Goal: Contribute content

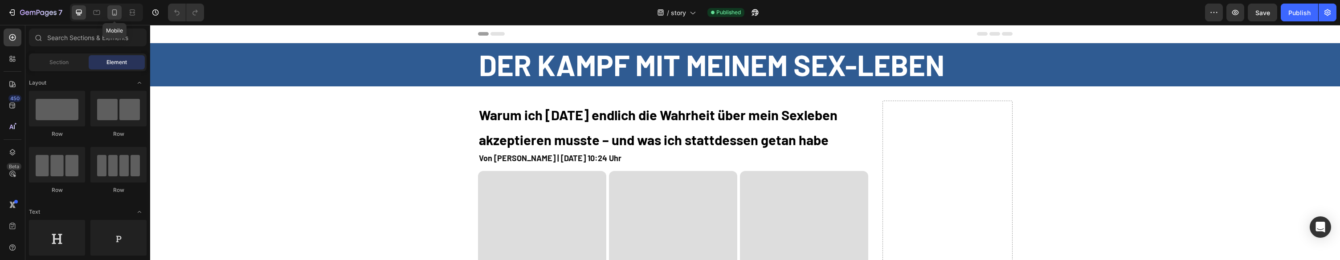
click at [119, 12] on div at bounding box center [114, 12] width 14 height 14
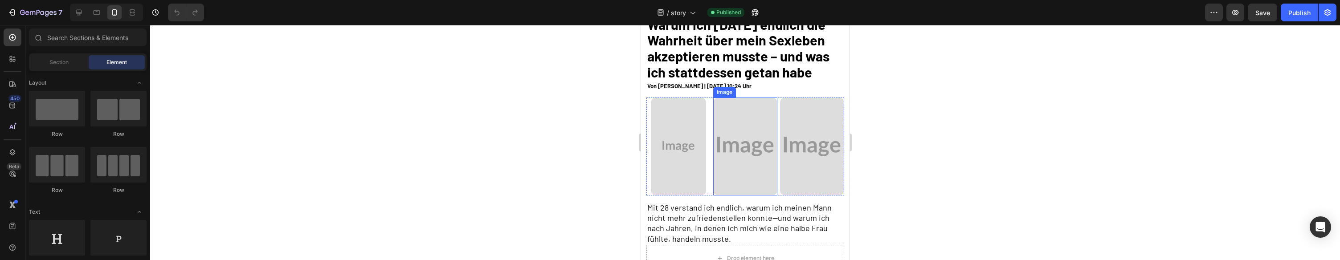
scroll to position [66, 0]
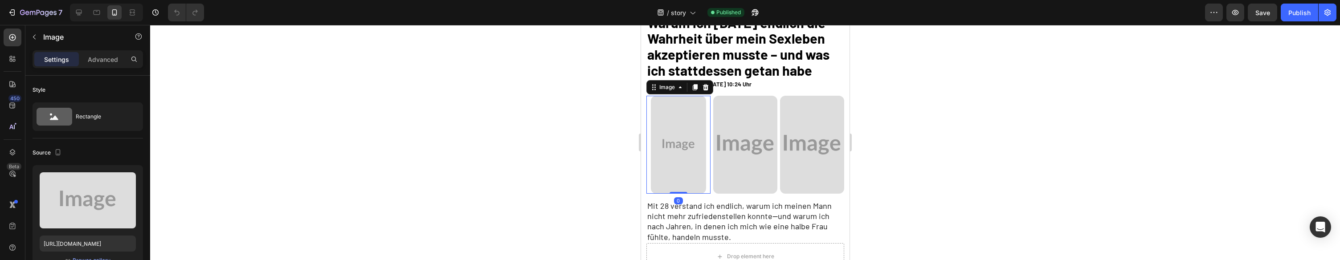
click at [649, 134] on div at bounding box center [678, 145] width 64 height 98
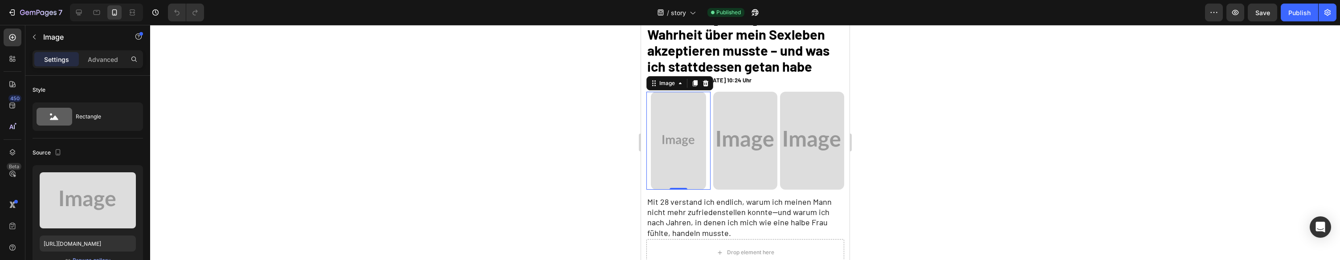
scroll to position [68, 0]
click at [703, 90] on div at bounding box center [705, 85] width 11 height 11
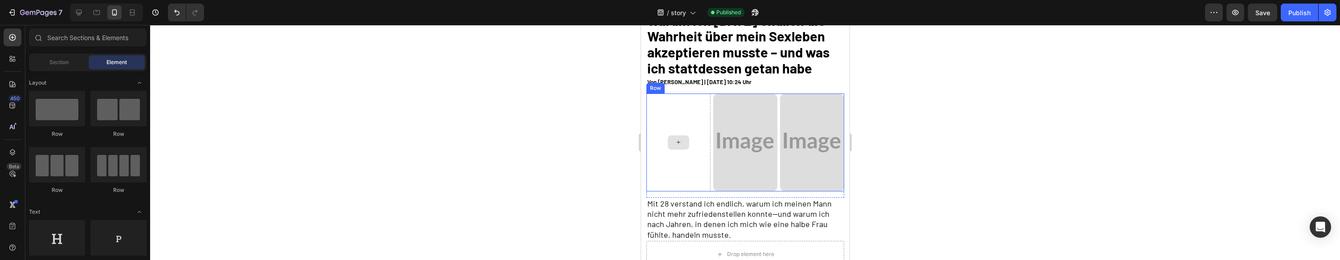
click at [693, 127] on div at bounding box center [678, 143] width 64 height 98
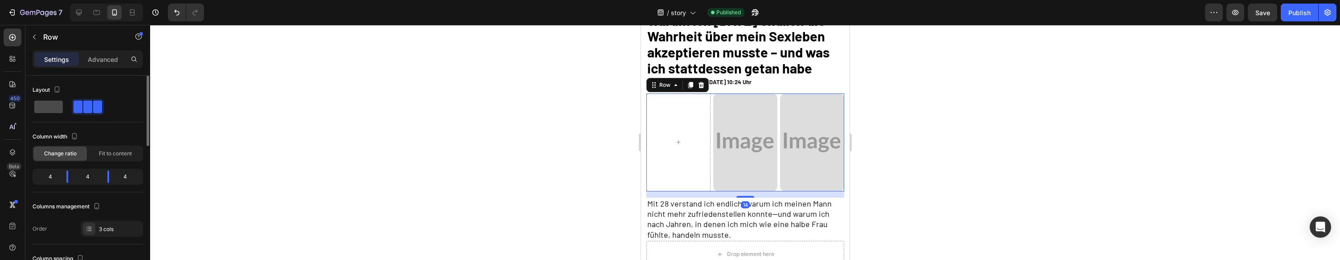
click at [61, 106] on span at bounding box center [48, 107] width 29 height 12
type input "0"
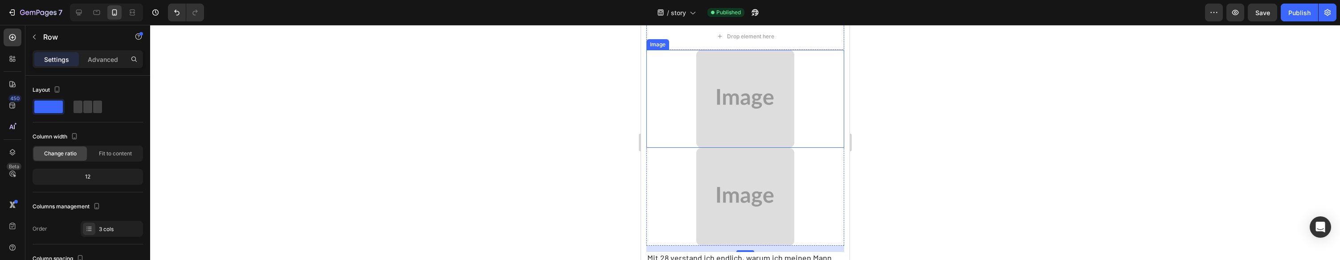
scroll to position [140, 0]
click at [753, 193] on img at bounding box center [745, 195] width 98 height 98
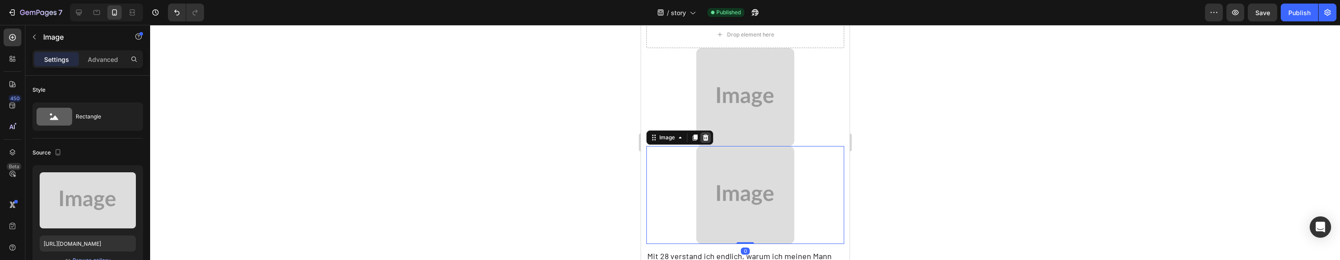
click at [706, 140] on icon at bounding box center [705, 137] width 6 height 6
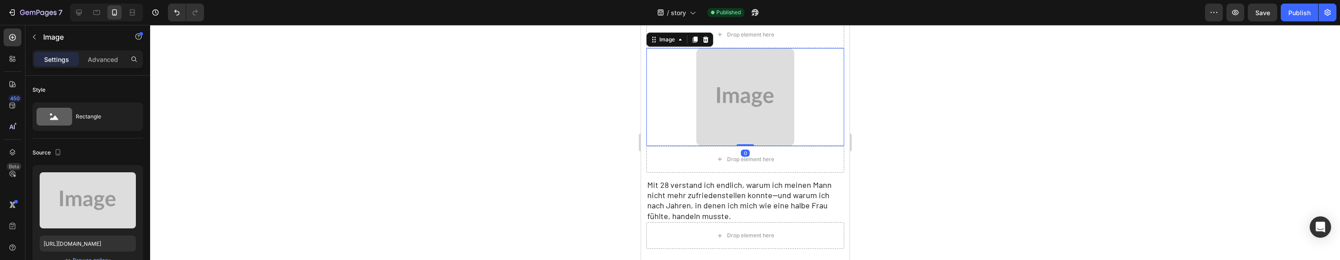
drag, startPoint x: 692, startPoint y: 120, endPoint x: 689, endPoint y: 109, distance: 11.7
click at [692, 120] on div at bounding box center [745, 97] width 198 height 98
click at [710, 45] on div at bounding box center [705, 39] width 11 height 11
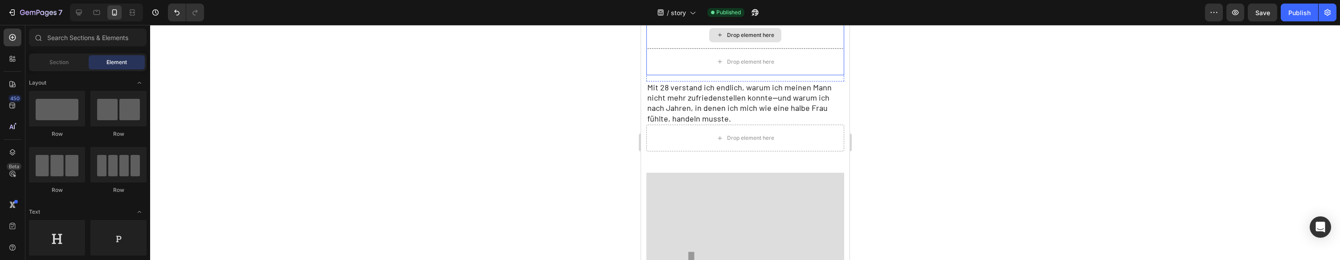
click at [707, 49] on div "Drop element here" at bounding box center [745, 35] width 198 height 27
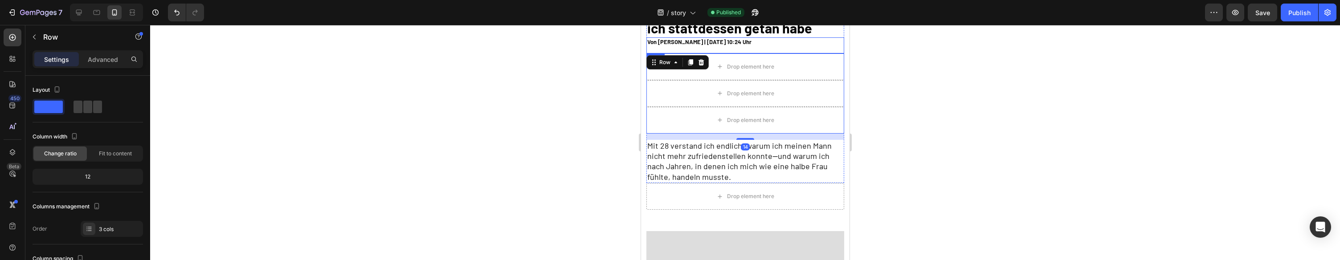
scroll to position [94, 0]
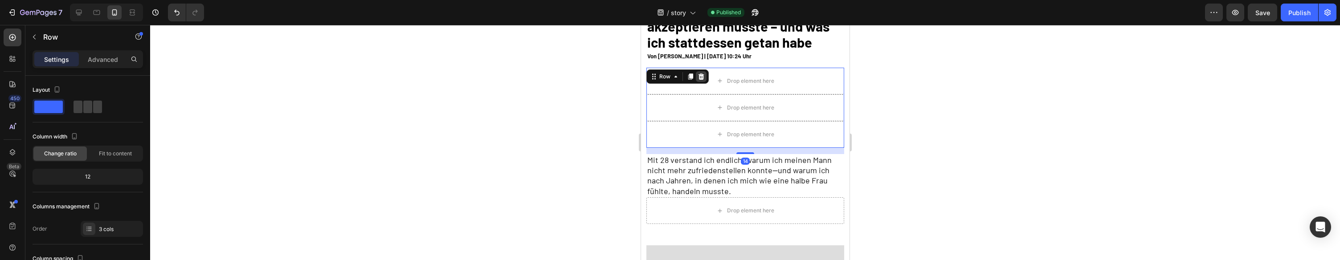
click at [699, 80] on icon at bounding box center [700, 76] width 7 height 7
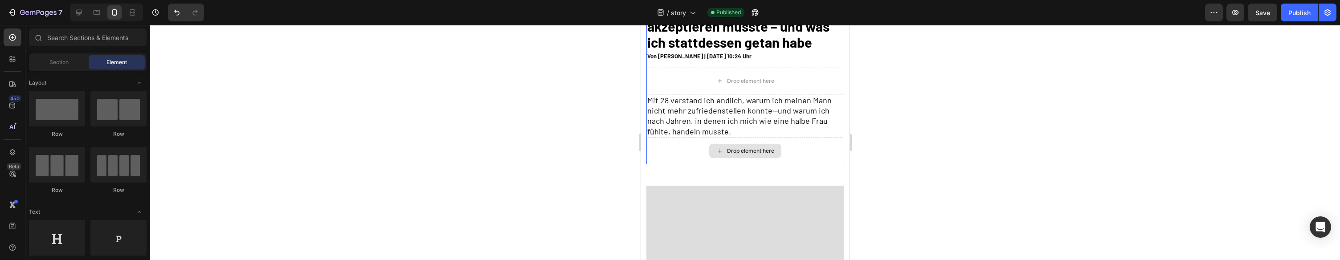
click at [696, 163] on div "Drop element here" at bounding box center [745, 151] width 198 height 27
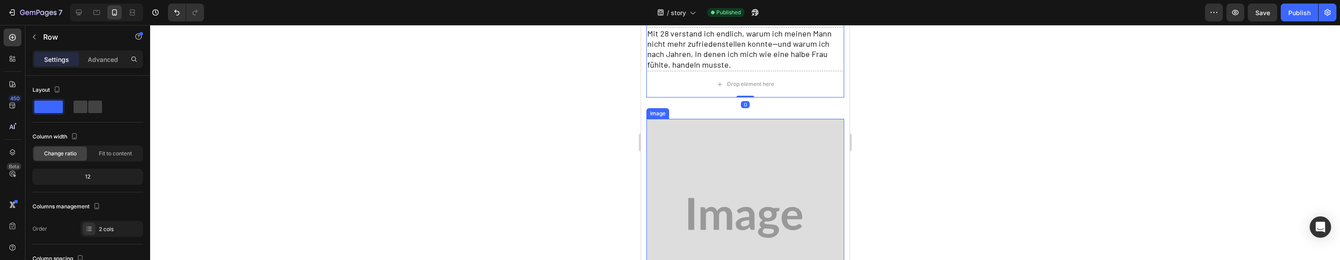
scroll to position [164, 0]
click at [707, 146] on img at bounding box center [745, 215] width 198 height 198
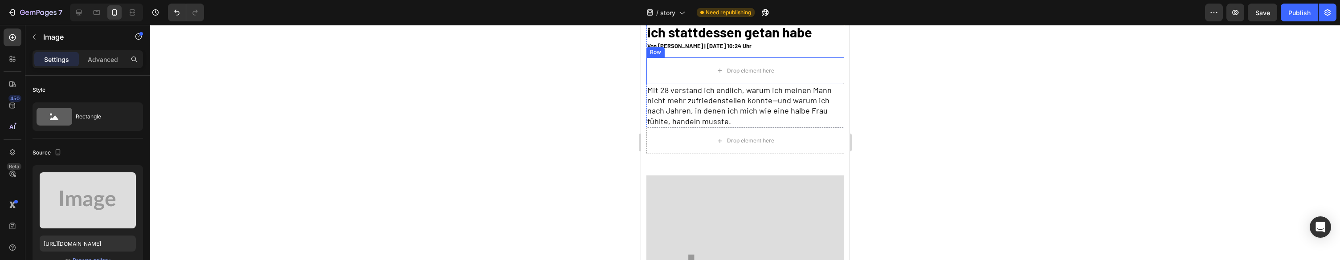
scroll to position [106, 0]
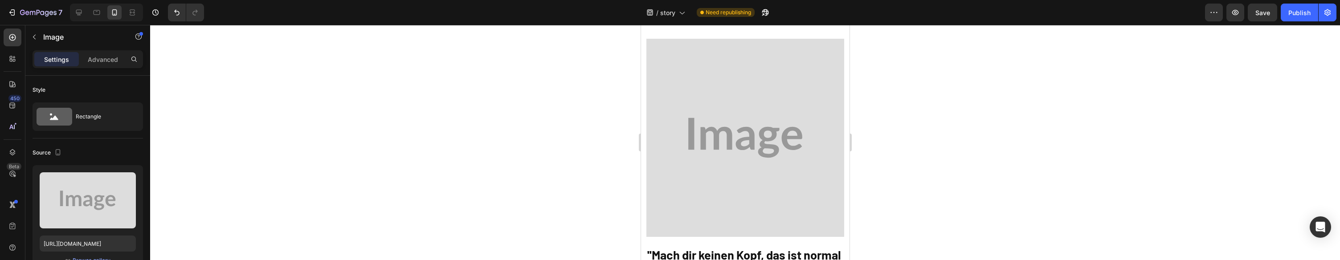
click at [760, 130] on img at bounding box center [745, 138] width 198 height 198
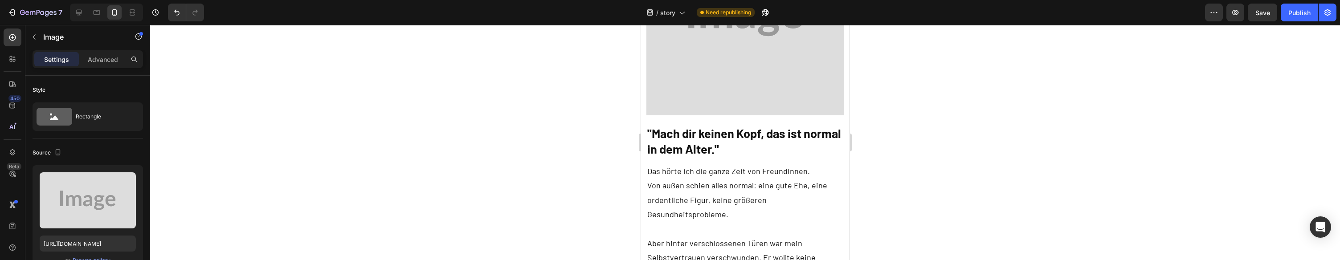
scroll to position [381, 0]
click at [745, 68] on img at bounding box center [745, 14] width 198 height 198
drag, startPoint x: 745, startPoint y: 68, endPoint x: 666, endPoint y: 107, distance: 88.1
click at [745, 68] on img at bounding box center [745, 14] width 198 height 198
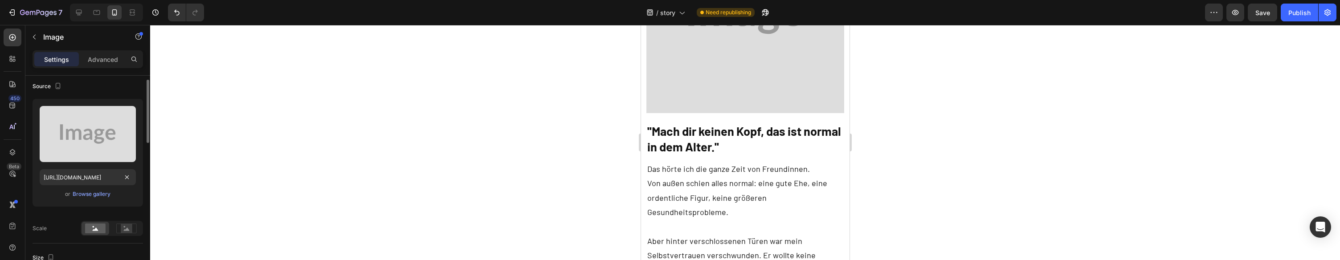
scroll to position [90, 0]
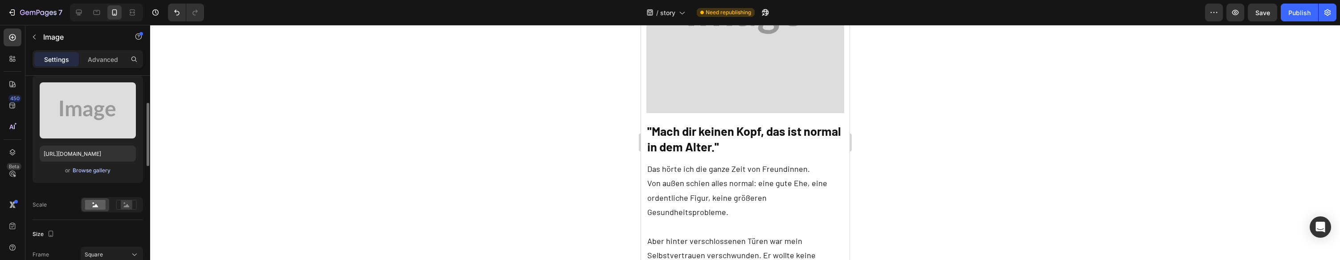
click at [97, 172] on div "Browse gallery" at bounding box center [92, 171] width 38 height 8
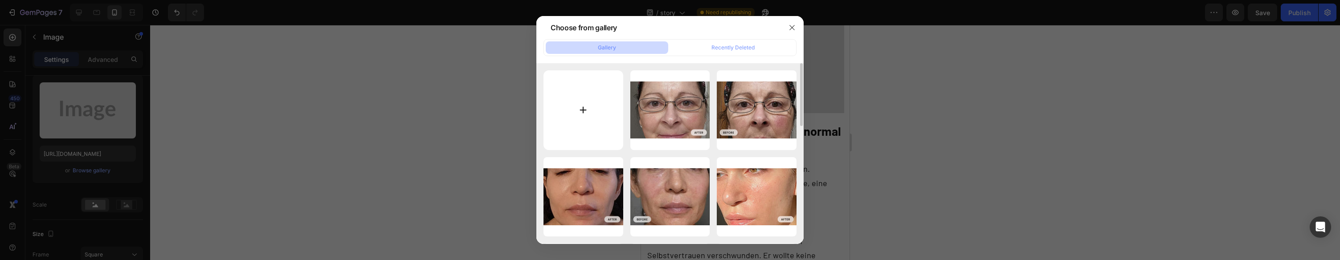
click at [574, 96] on input "file" at bounding box center [584, 110] width 80 height 80
type input "C:\fakepath\Vitalwipes_21.png"
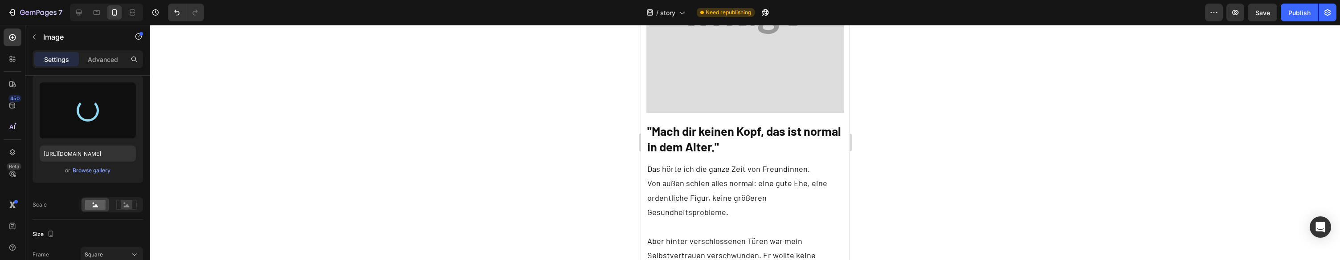
type input "[URL][DOMAIN_NAME]"
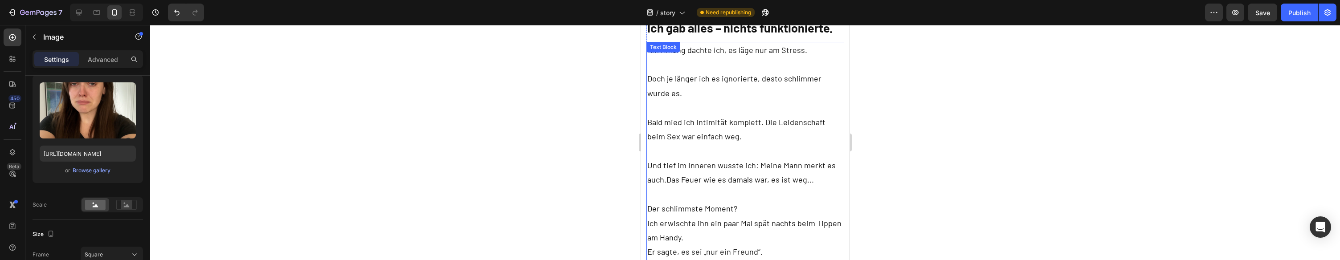
scroll to position [1215, 0]
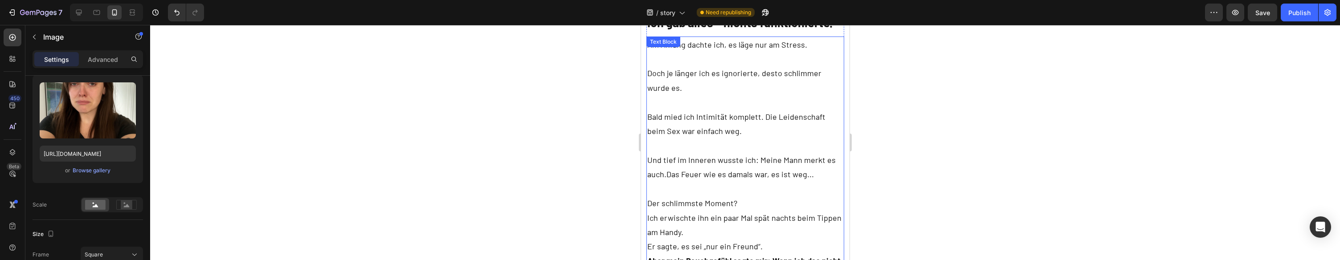
click at [751, 196] on p "Der schlimmste Moment?" at bounding box center [745, 203] width 196 height 14
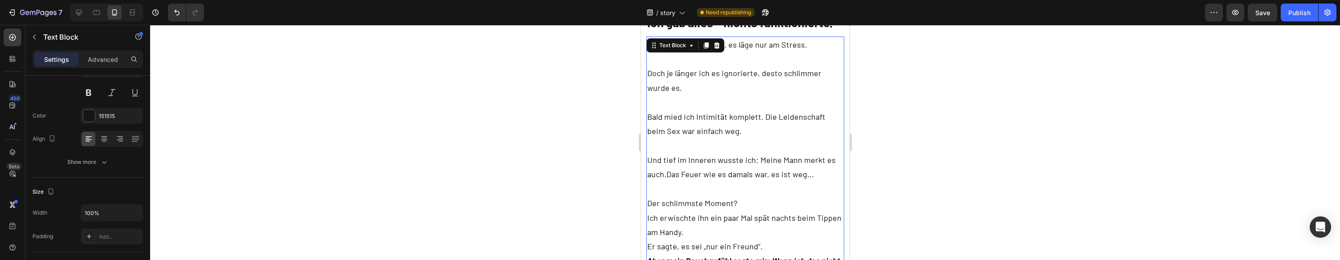
scroll to position [0, 0]
click at [748, 196] on p "Der schlimmste Moment?" at bounding box center [745, 203] width 196 height 14
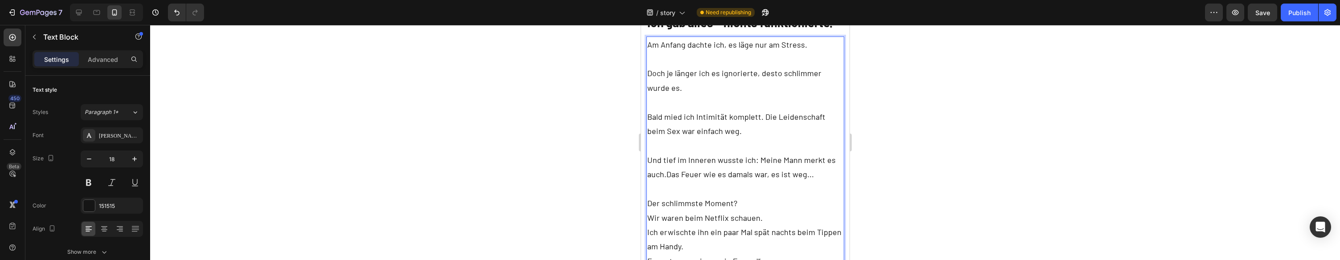
click at [717, 225] on p "Ich erwischte ihn ein paar Mal spät nachts beim Tippen am Handy." at bounding box center [745, 239] width 196 height 29
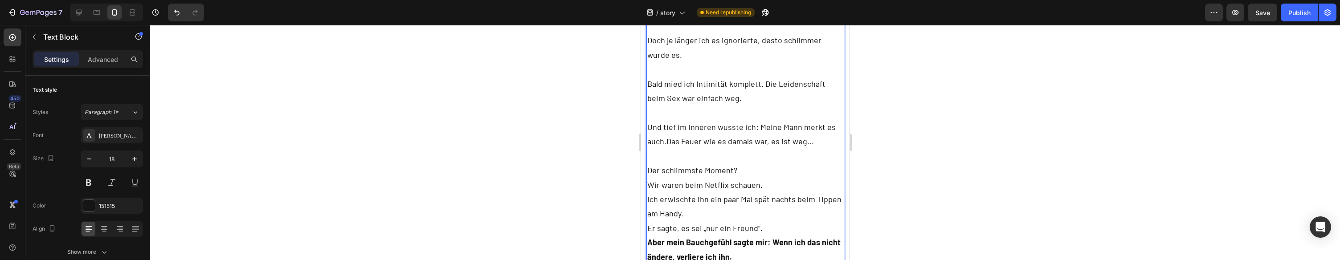
scroll to position [1254, 0]
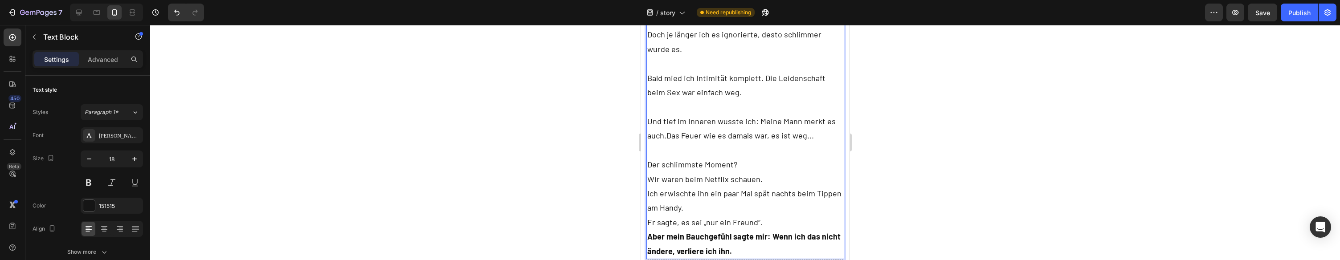
click at [754, 215] on p "Er sagte, es sei „nur ein Freund“." at bounding box center [745, 222] width 196 height 14
click at [752, 215] on p "Er sagte, es sei „nur ein Freund“." at bounding box center [745, 222] width 196 height 14
click at [744, 215] on p "Er sagte, es sei „nur ein Freundin“." at bounding box center [745, 222] width 196 height 14
click at [722, 186] on p "Ich erwischte ihn ein paar Mal spät nachts beim Tippen am Handy." at bounding box center [745, 200] width 196 height 29
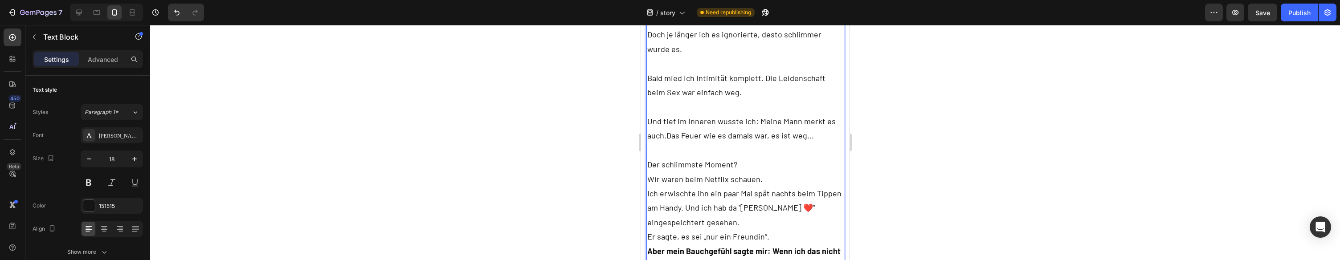
click at [768, 186] on p "Ich erwischte ihn ein paar Mal spät nachts beim Tippen am Handy. Und ich hab da…" at bounding box center [745, 207] width 196 height 43
click at [815, 186] on p "Ich erwischte ihn ein paar Mal spät nachts beim Tippen am Handy. Und ich hab da…" at bounding box center [745, 207] width 196 height 43
click at [734, 186] on p "Ich erwischte ihn ein paar Mal spät nachts beim Tippen am Handy. Und ich hab da…" at bounding box center [745, 207] width 196 height 43
click at [686, 197] on p "Ich erwischte ihn ein paar Mal spät nachts beim Tippen am Handy. Und ich hab da…" at bounding box center [745, 207] width 196 height 43
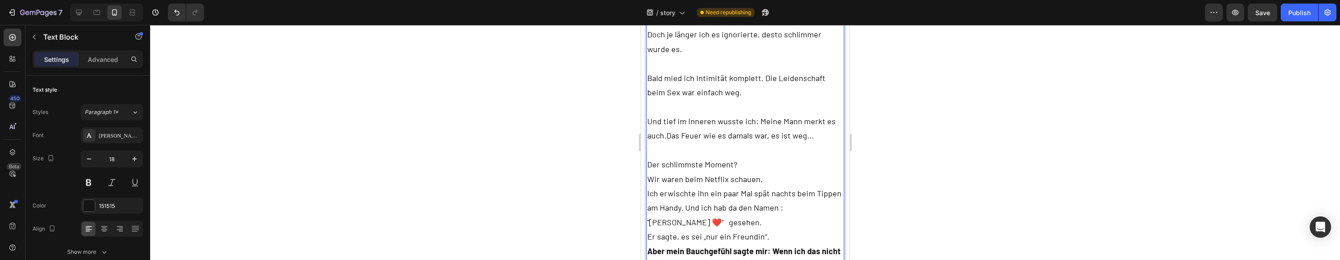
click at [691, 195] on p "Ich erwischte ihn ein paar Mal spät nachts beim Tippen am Handy. Und ich hab da…" at bounding box center [745, 207] width 196 height 43
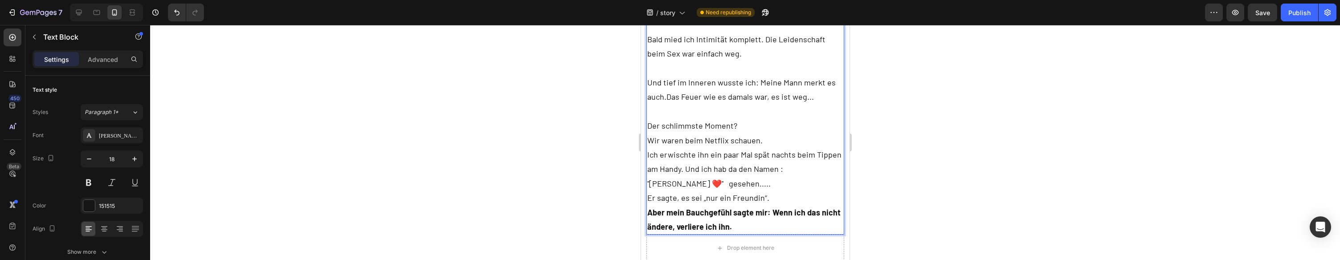
scroll to position [1294, 0]
click at [773, 190] on p "Er sagte, es sei „nur ein Freundin“." at bounding box center [745, 197] width 196 height 14
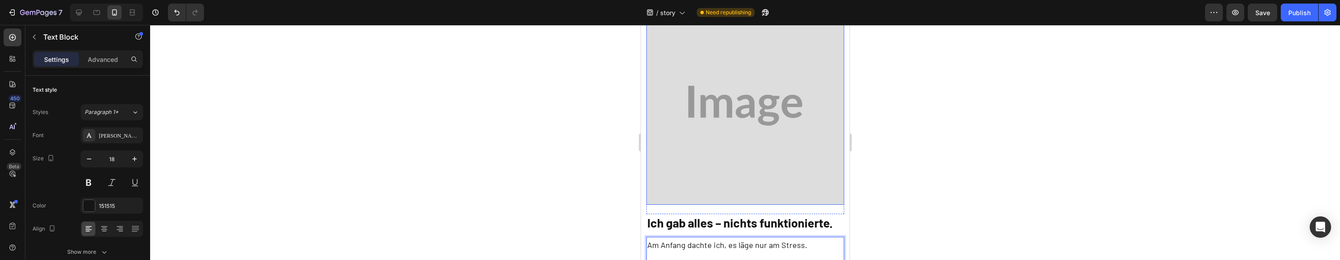
scroll to position [1003, 0]
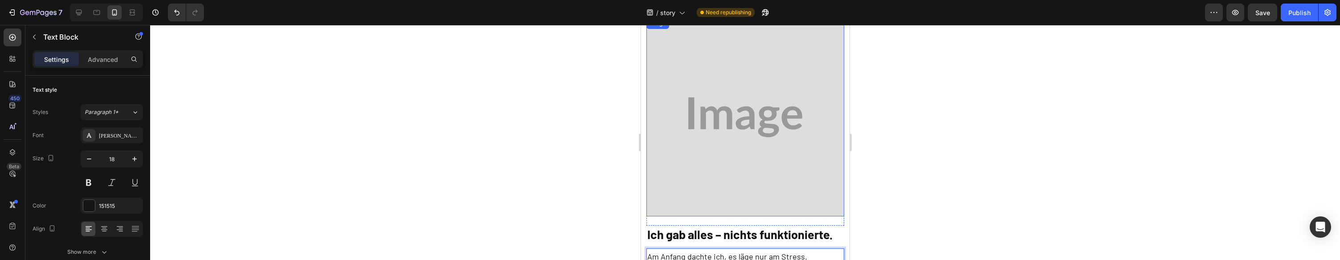
click at [789, 104] on img at bounding box center [745, 117] width 198 height 198
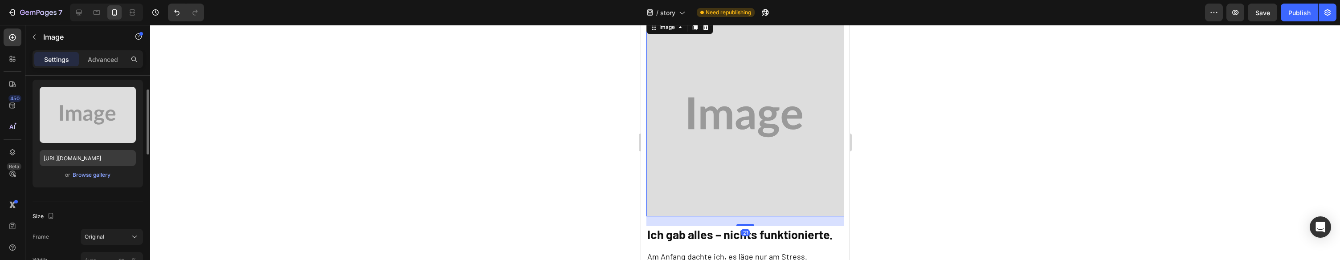
scroll to position [94, 0]
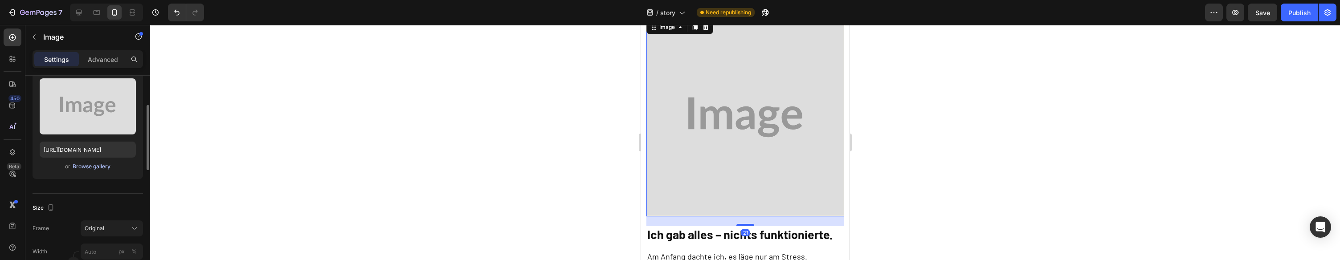
click at [98, 163] on div "Browse gallery" at bounding box center [92, 167] width 38 height 8
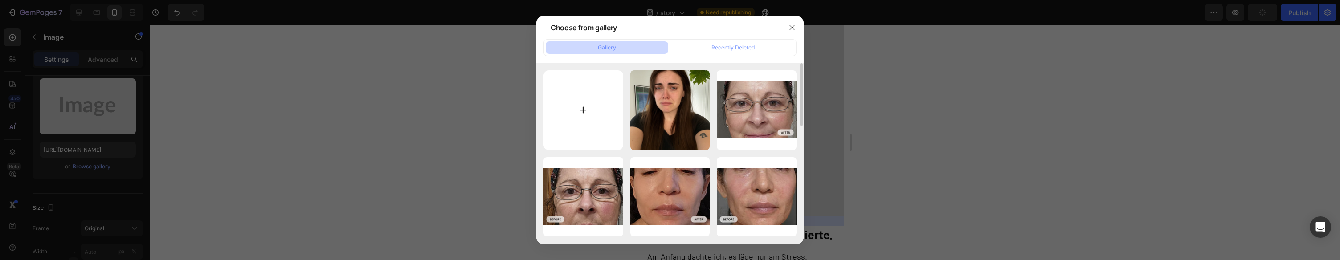
click at [568, 113] on input "file" at bounding box center [584, 110] width 80 height 80
type input "C:\fakepath\Schöne Naturbilder.jpeg"
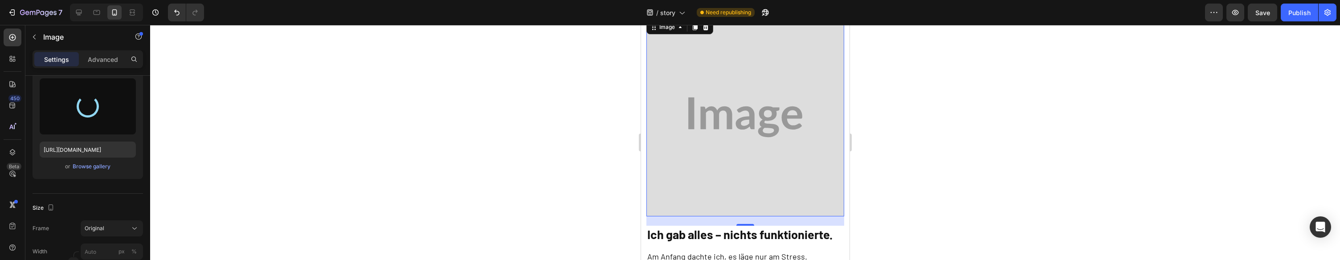
type input "[URL][DOMAIN_NAME]"
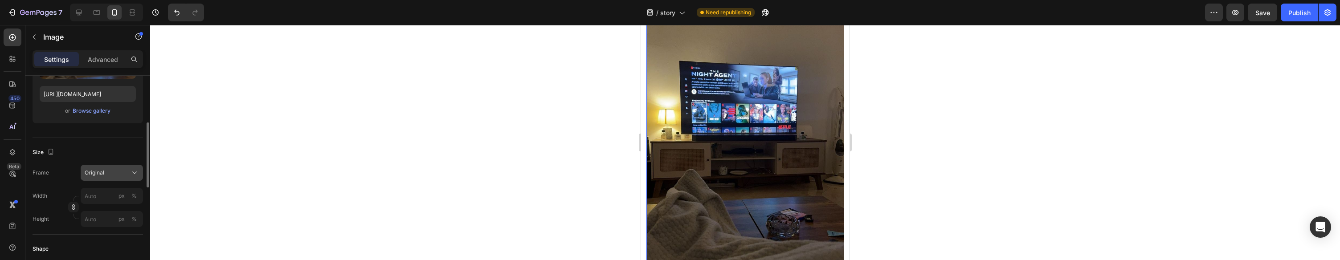
scroll to position [151, 0]
click at [100, 172] on span "Original" at bounding box center [95, 171] width 20 height 8
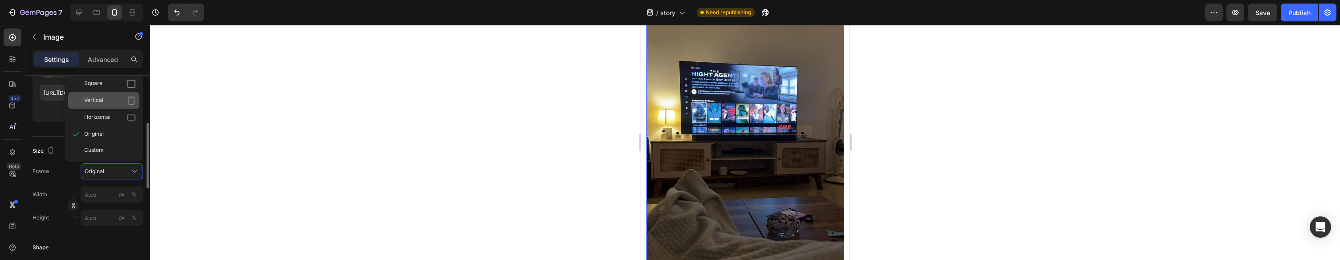
click at [112, 100] on div "Vertical" at bounding box center [110, 100] width 52 height 9
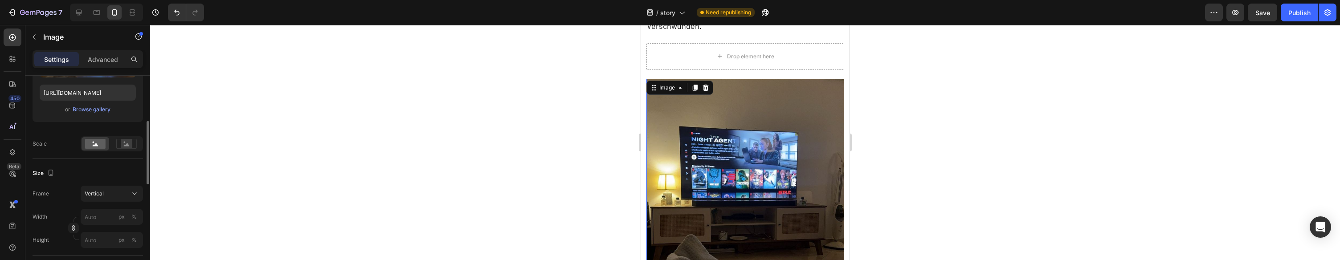
scroll to position [944, 0]
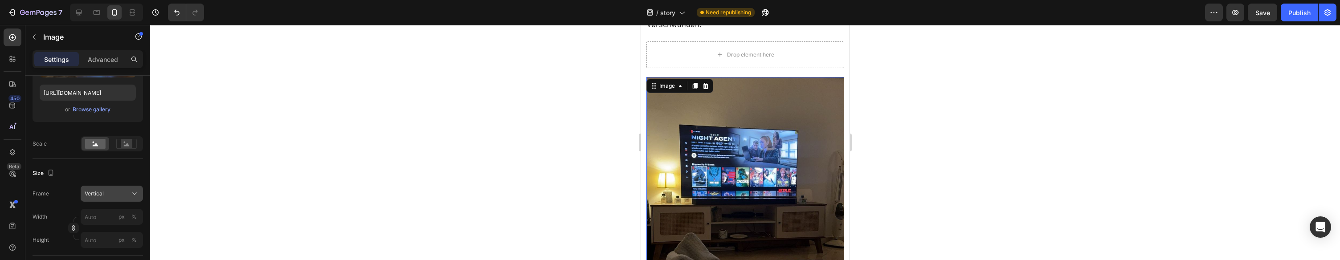
click at [110, 193] on div "Vertical" at bounding box center [107, 194] width 44 height 8
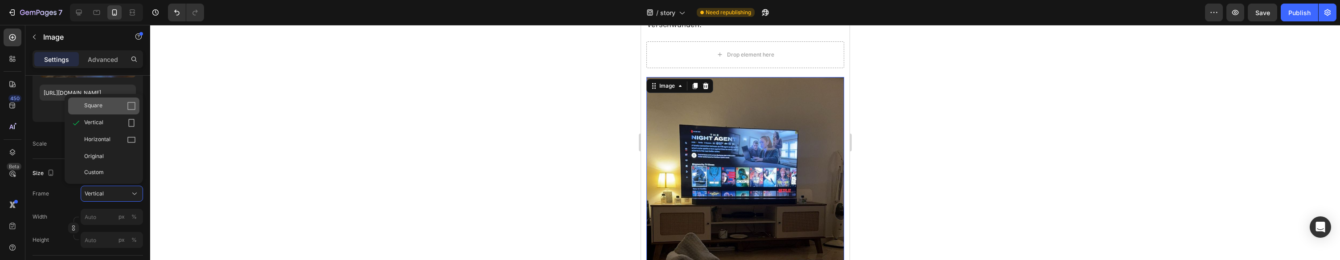
click at [115, 105] on div "Square" at bounding box center [110, 106] width 52 height 9
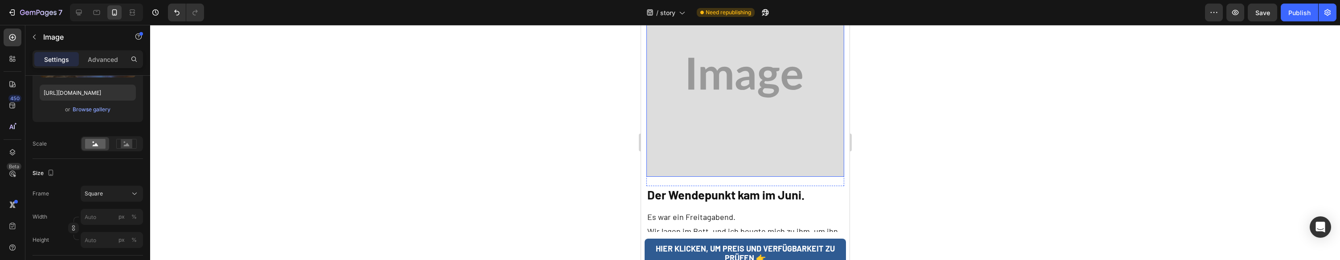
scroll to position [1608, 0]
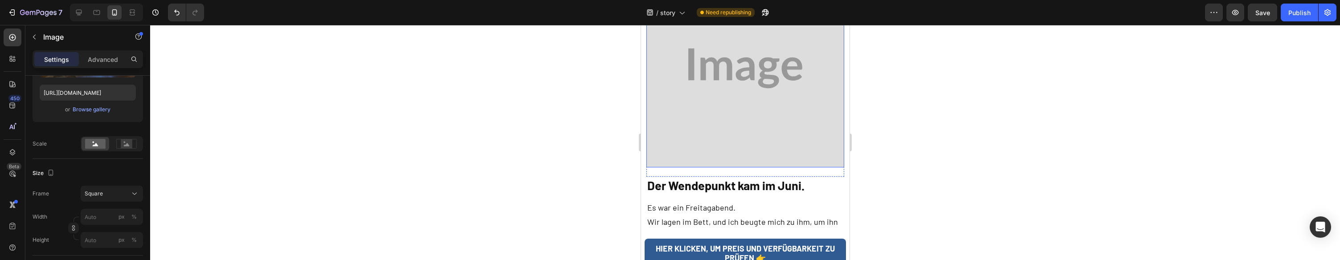
click at [763, 103] on img at bounding box center [745, 68] width 198 height 198
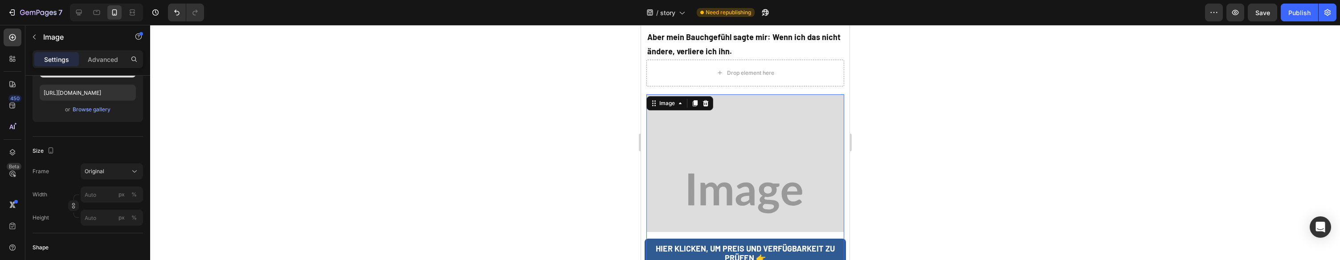
scroll to position [1471, 0]
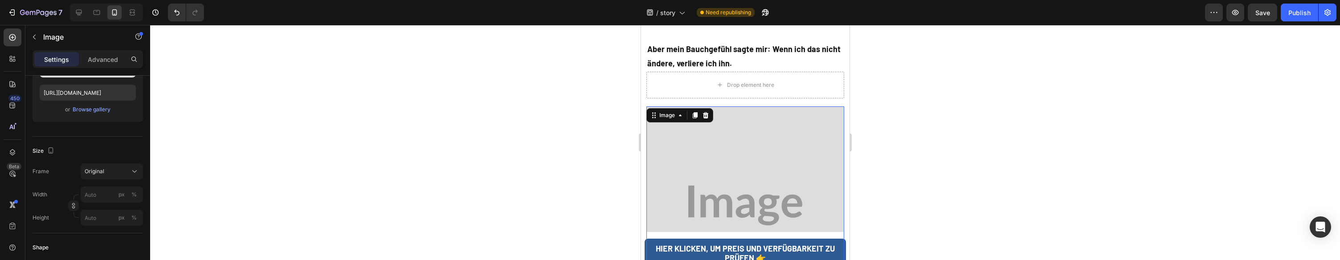
click at [705, 120] on img at bounding box center [745, 205] width 198 height 198
click at [96, 106] on div "Browse gallery" at bounding box center [92, 110] width 38 height 8
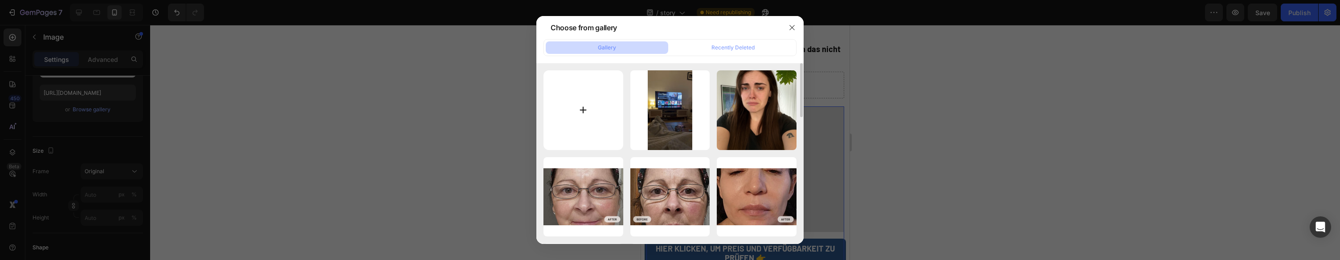
click at [590, 79] on input "file" at bounding box center [584, 110] width 80 height 80
type input "C:\fakepath\82a1a8bb378faa6093a5818befec4973.png"
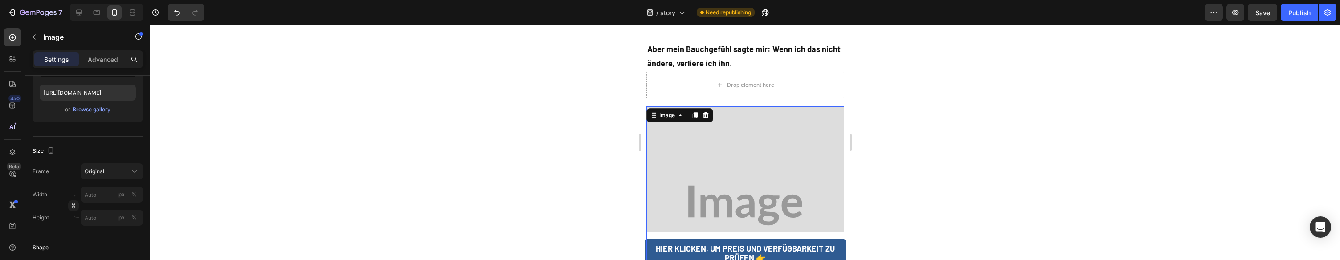
type input "[URL][DOMAIN_NAME]"
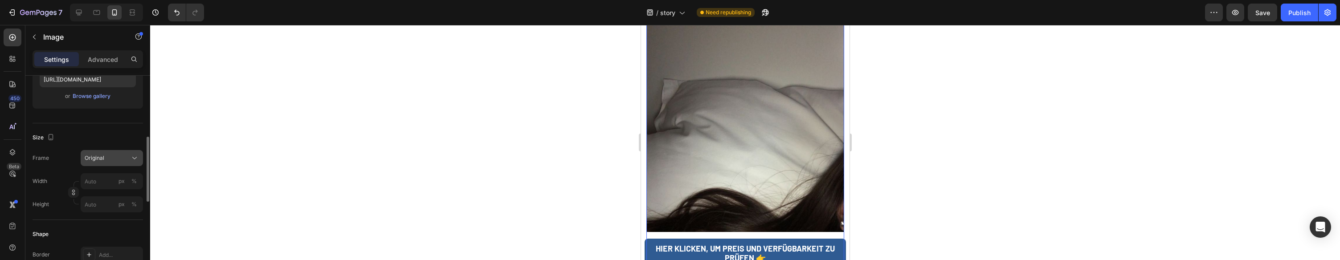
scroll to position [184, 0]
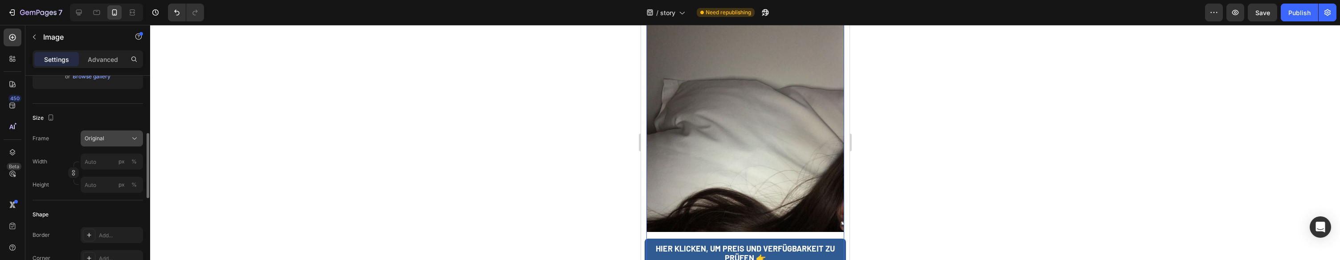
click at [116, 139] on div "Original" at bounding box center [107, 139] width 44 height 8
click at [115, 163] on div "Square" at bounding box center [110, 160] width 52 height 9
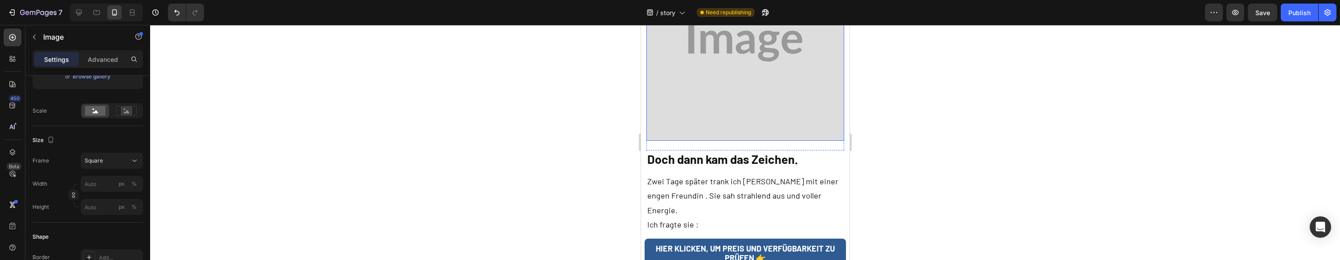
scroll to position [2278, 0]
click at [753, 173] on p "Zwei Tage später trank ich [PERSON_NAME] mit einer engen Freundin . Sie sah str…" at bounding box center [745, 202] width 196 height 58
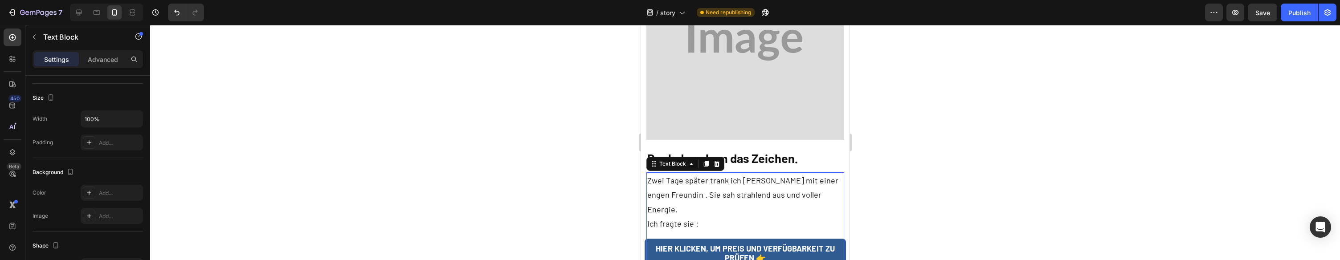
scroll to position [0, 0]
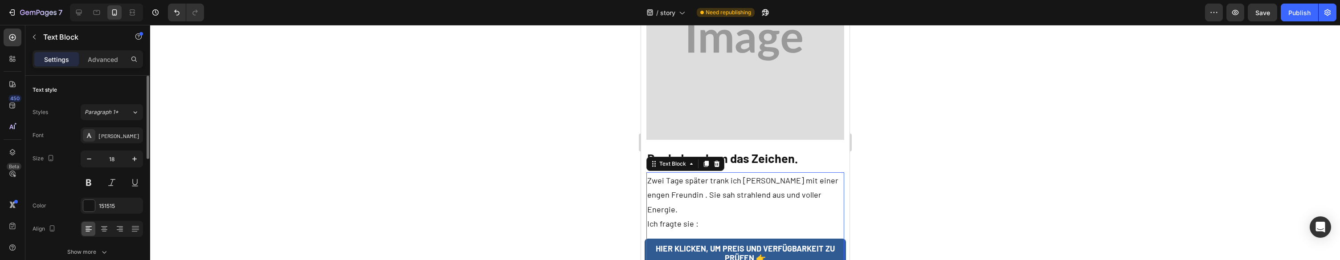
click at [753, 173] on p "Zwei Tage später trank ich [PERSON_NAME] mit einer engen Freundin . Sie sah str…" at bounding box center [745, 202] width 196 height 58
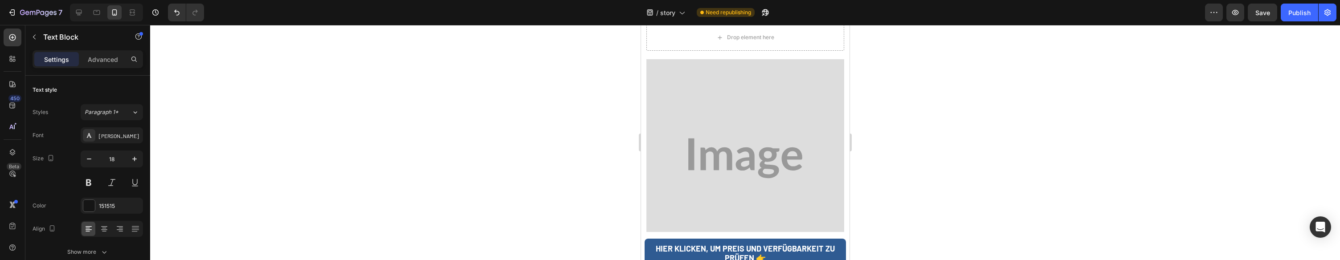
scroll to position [2149, 0]
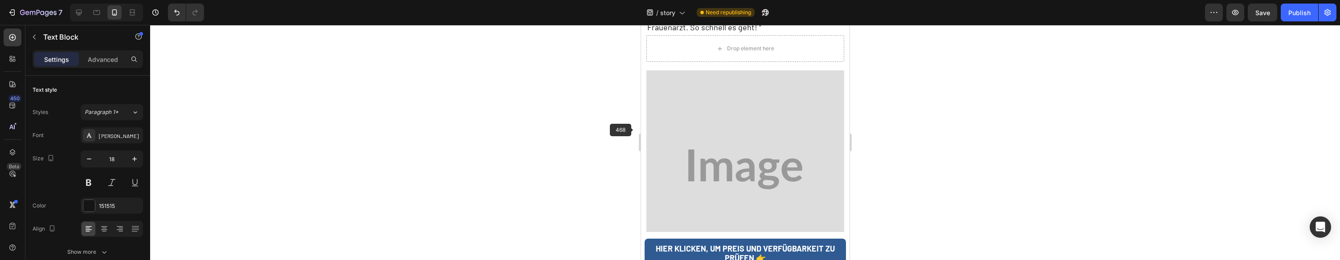
click at [682, 137] on img at bounding box center [745, 169] width 198 height 198
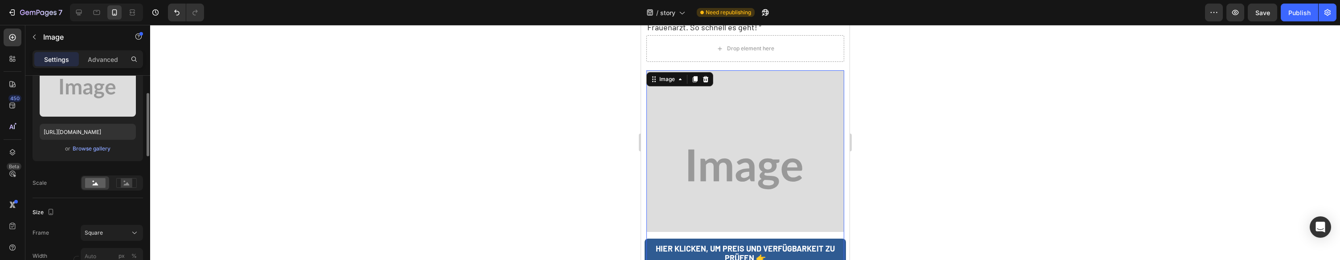
scroll to position [116, 0]
click at [98, 149] on div "or Browse gallery" at bounding box center [88, 144] width 96 height 11
click at [98, 147] on div "Browse gallery" at bounding box center [92, 144] width 38 height 8
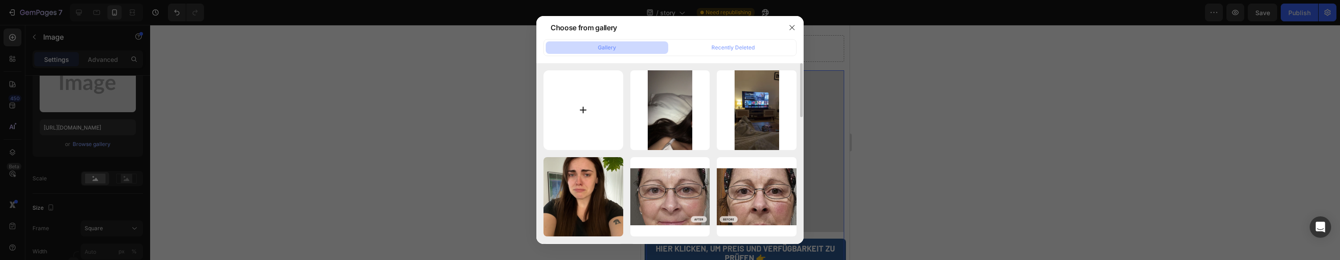
click at [587, 90] on input "file" at bounding box center [584, 110] width 80 height 80
type input "C:\fakepath\gempages_578977757858366233-d2af183a-3fcf-474a-8cd9-6a25c37f54da.png"
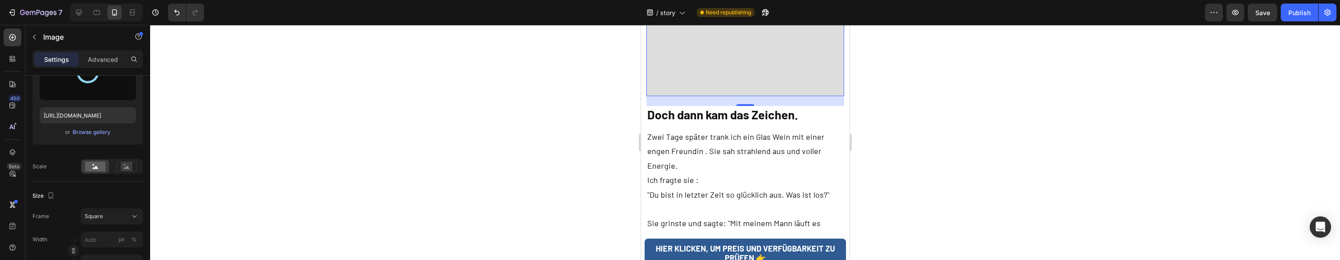
scroll to position [2322, 0]
type input "[URL][DOMAIN_NAME]"
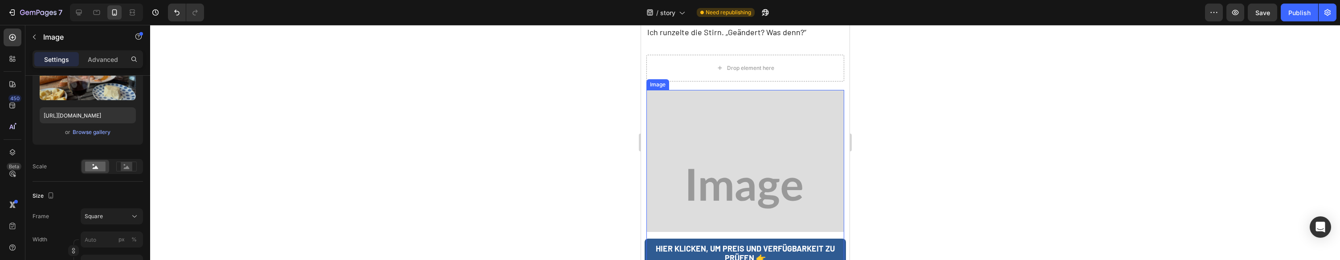
drag, startPoint x: 742, startPoint y: 115, endPoint x: 749, endPoint y: 127, distance: 14.0
click at [742, 115] on img at bounding box center [745, 189] width 198 height 198
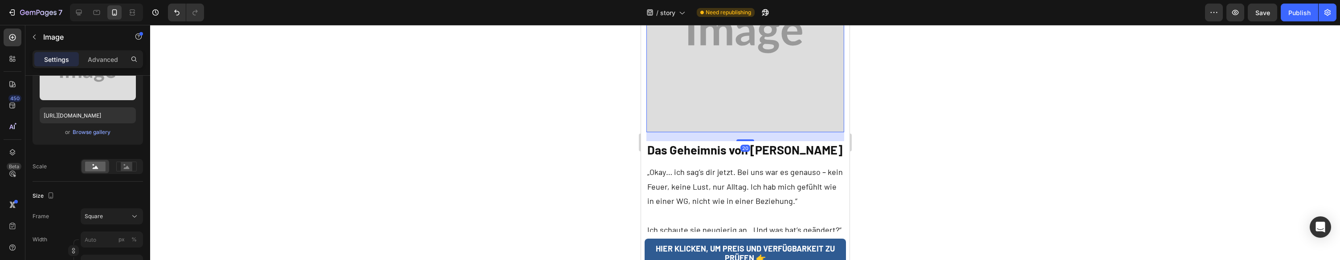
scroll to position [2973, 0]
click at [101, 129] on div "Browse gallery" at bounding box center [92, 132] width 38 height 8
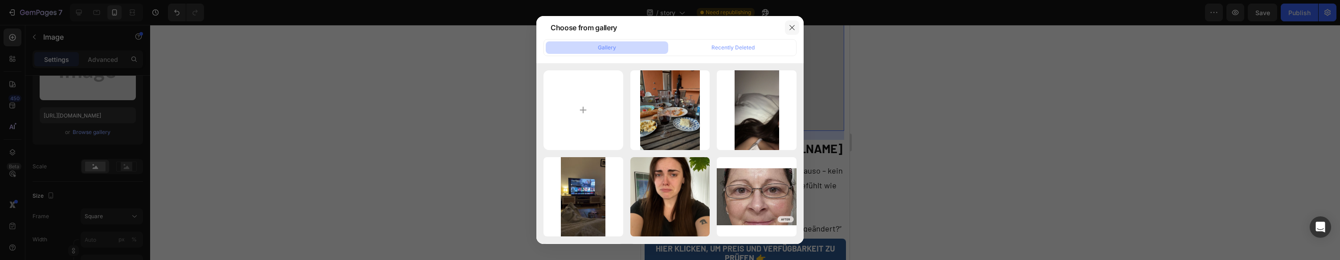
click at [797, 26] on button "button" at bounding box center [792, 27] width 14 height 14
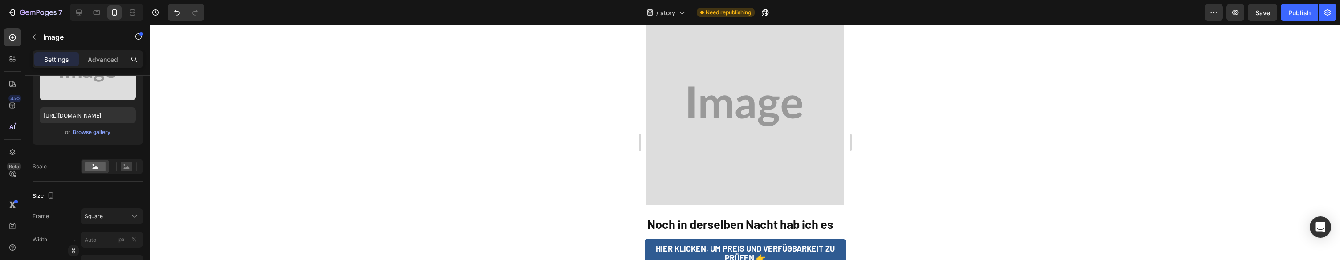
scroll to position [3571, 0]
click at [776, 86] on img at bounding box center [745, 105] width 198 height 198
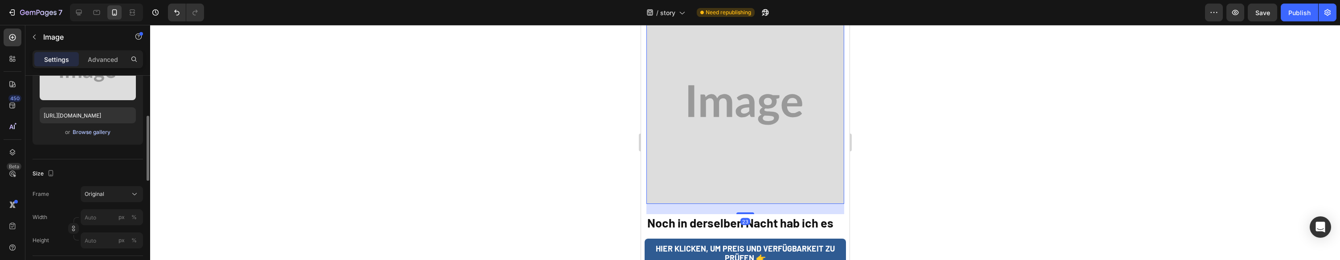
click at [105, 131] on div "Browse gallery" at bounding box center [92, 132] width 38 height 8
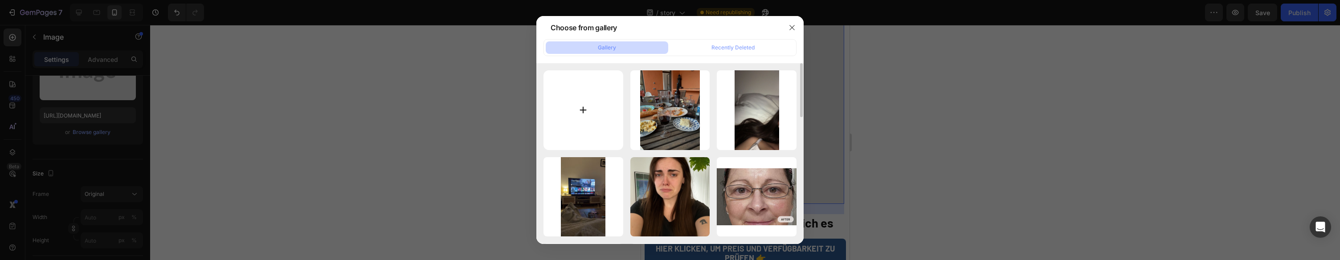
click at [606, 97] on input "file" at bounding box center [584, 110] width 80 height 80
type input "C:\fakepath\gempages_578977757858366233-7fbe3a9c-e08e-4500-9dc4-2077a91ed7ea.png"
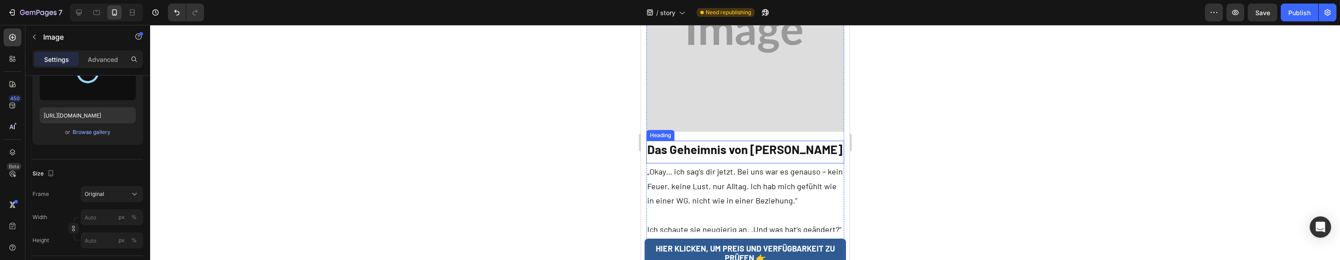
scroll to position [2977, 0]
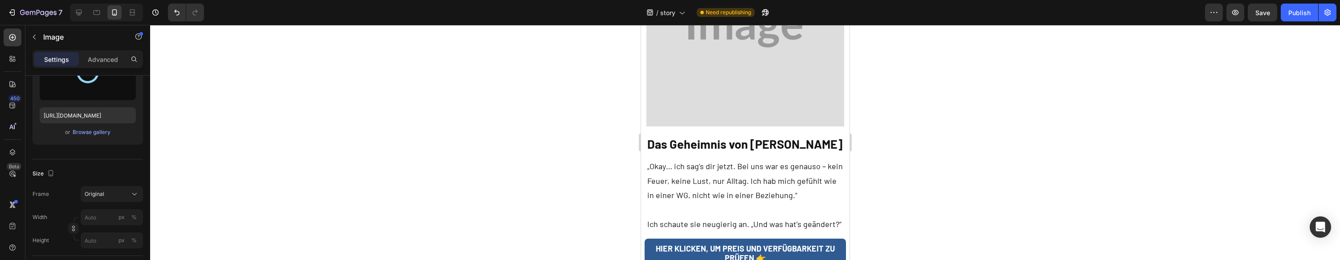
type input "[URL][DOMAIN_NAME]"
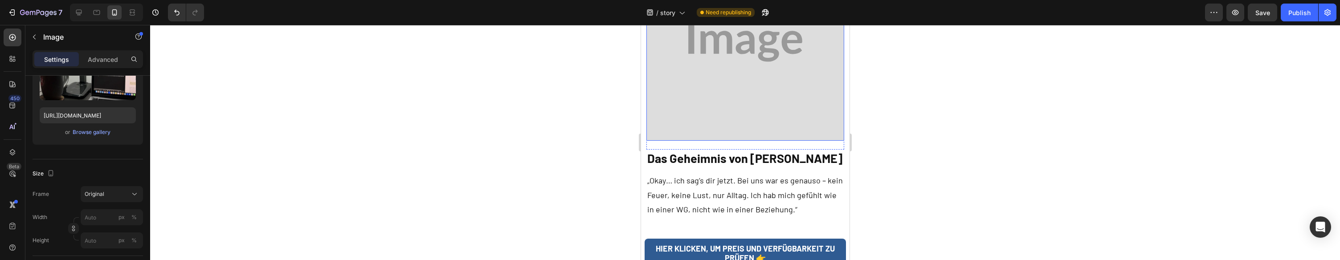
scroll to position [2964, 0]
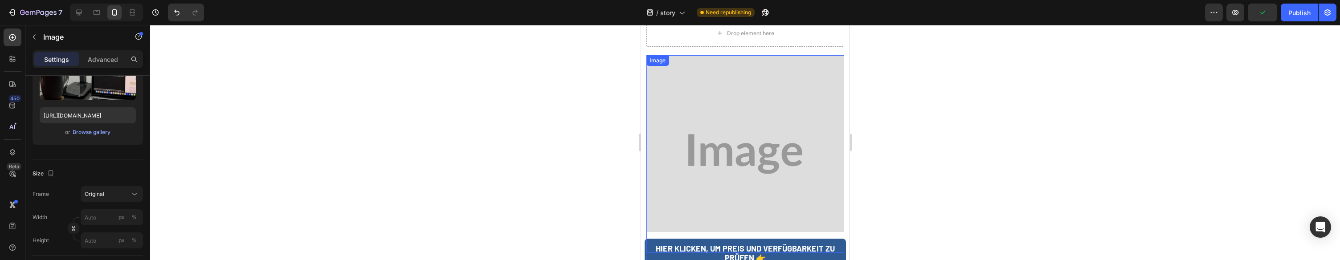
click at [732, 62] on img at bounding box center [745, 154] width 198 height 198
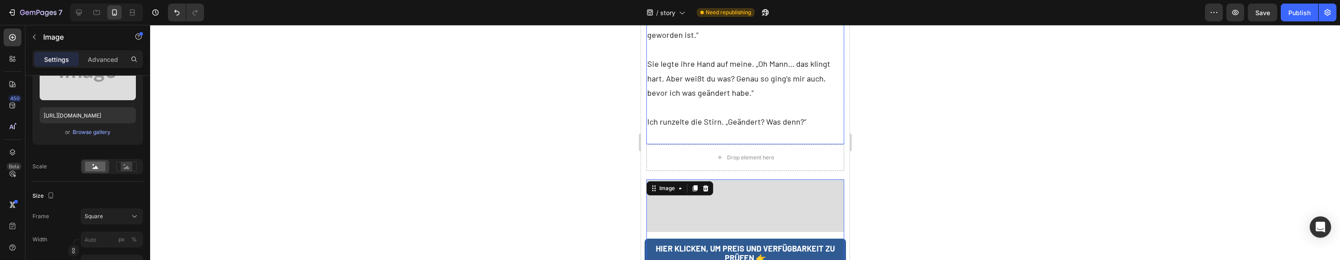
scroll to position [2725, 0]
click at [707, 187] on icon at bounding box center [705, 190] width 6 height 6
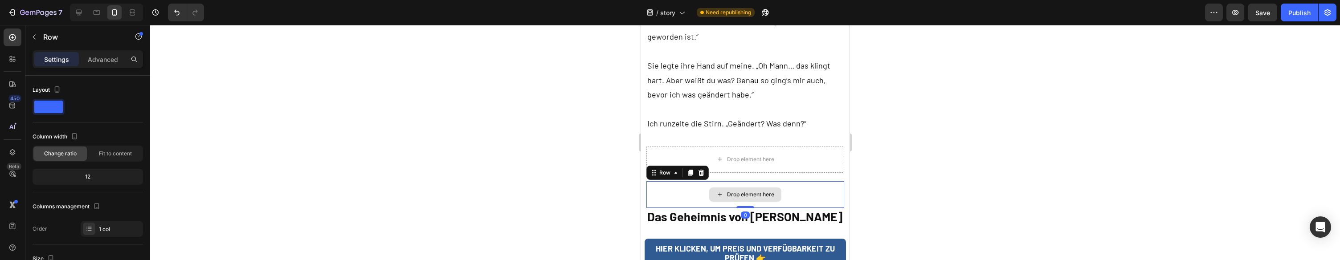
click at [693, 181] on div "Drop element here" at bounding box center [745, 194] width 198 height 27
click at [702, 168] on div at bounding box center [700, 173] width 11 height 11
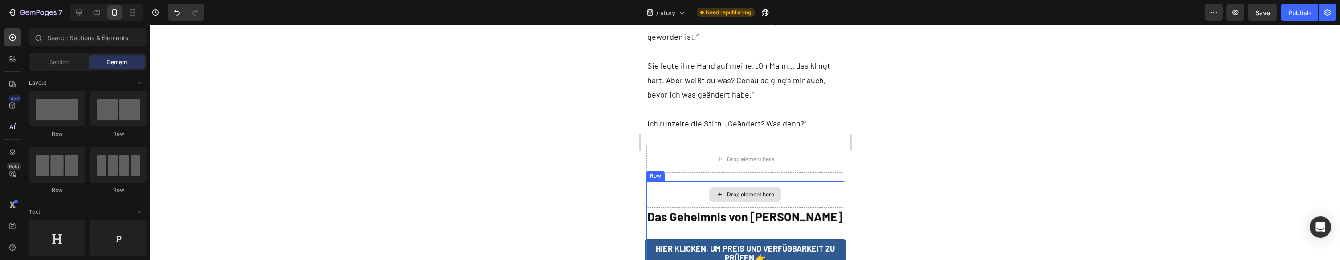
click at [692, 181] on div "Drop element here" at bounding box center [745, 194] width 198 height 27
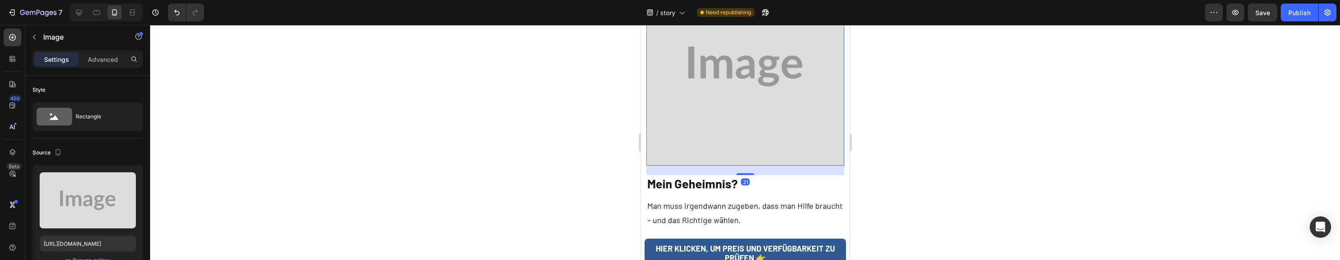
click at [750, 54] on img at bounding box center [745, 66] width 198 height 198
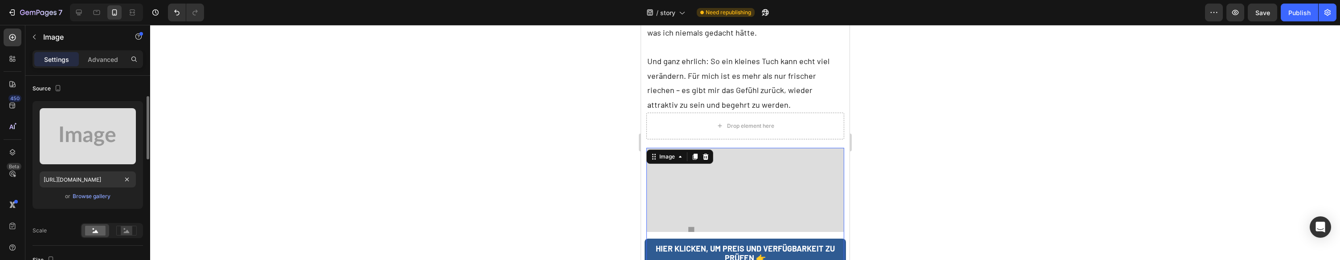
scroll to position [73, 0]
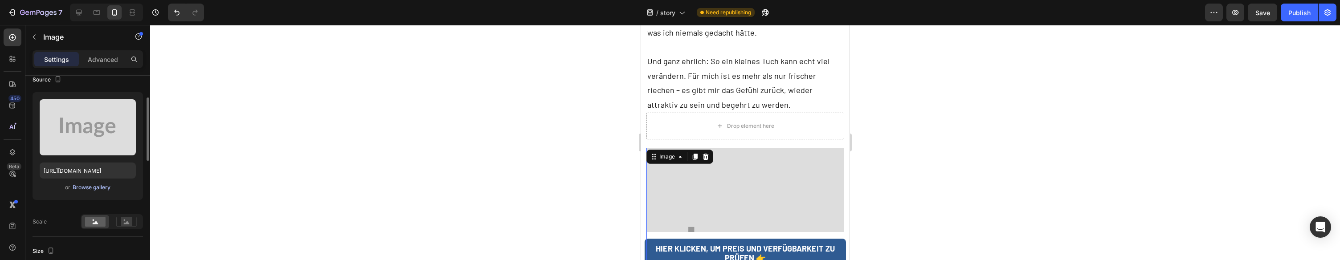
click at [94, 188] on div "Browse gallery" at bounding box center [92, 188] width 38 height 8
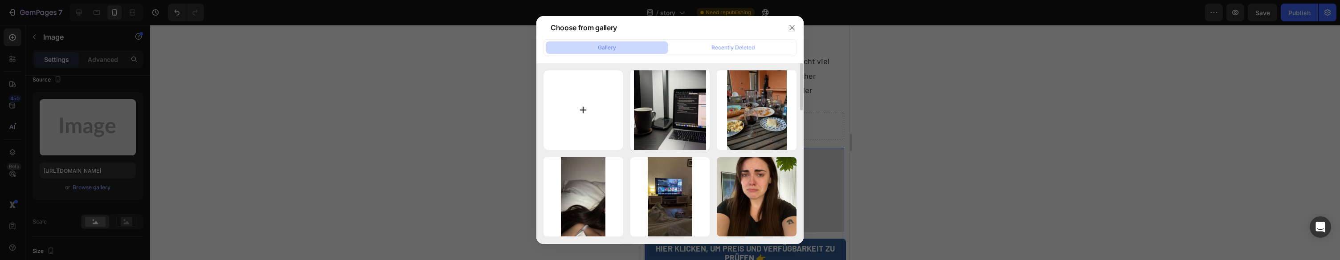
click at [575, 103] on input "file" at bounding box center [584, 110] width 80 height 80
type input "C:\fakepath\Vitalwipes_20.png"
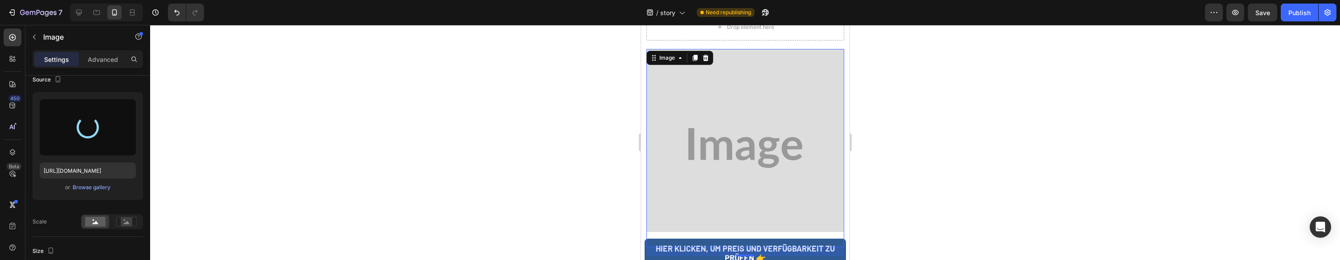
scroll to position [4327, 0]
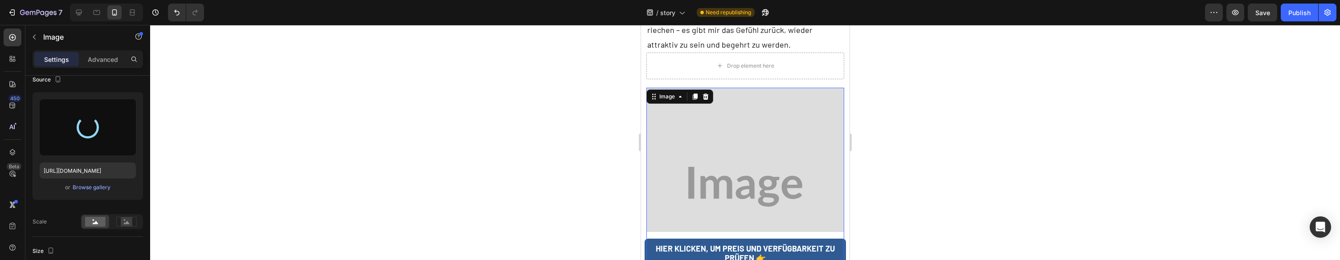
type input "[URL][DOMAIN_NAME]"
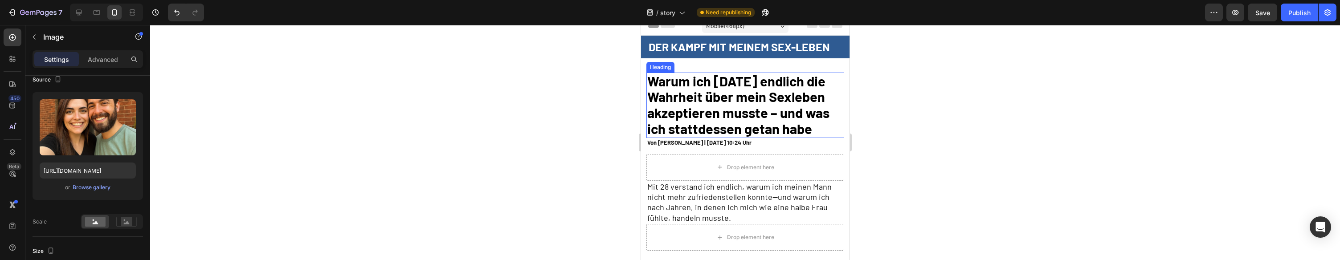
scroll to position [0, 0]
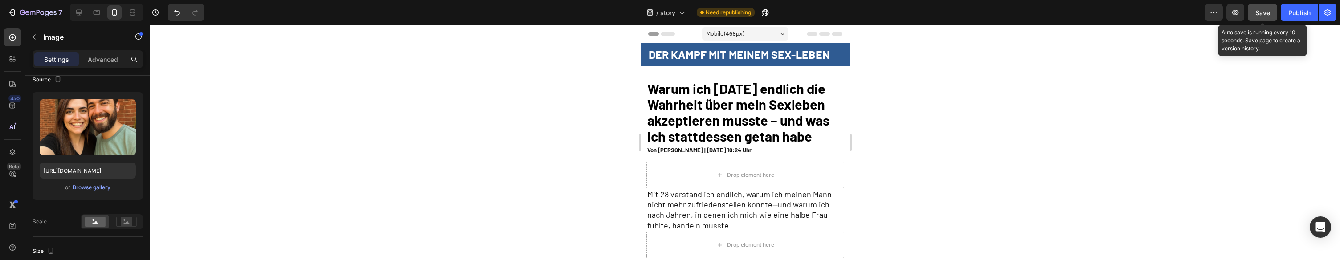
click at [1266, 16] on span "Save" at bounding box center [1262, 13] width 15 height 8
click at [1269, 12] on span "Save" at bounding box center [1262, 13] width 15 height 8
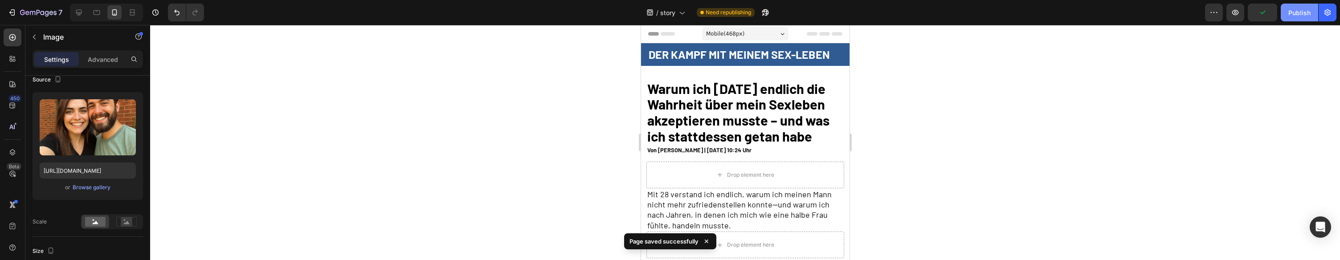
click at [1289, 14] on div "Publish" at bounding box center [1299, 12] width 22 height 9
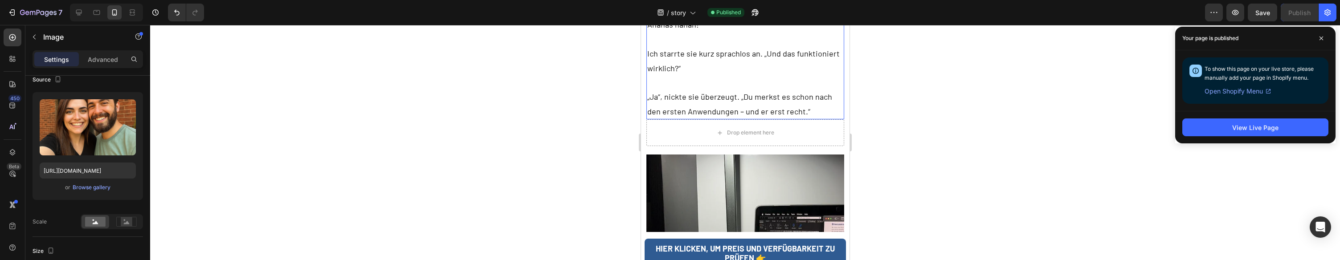
scroll to position [3882, 0]
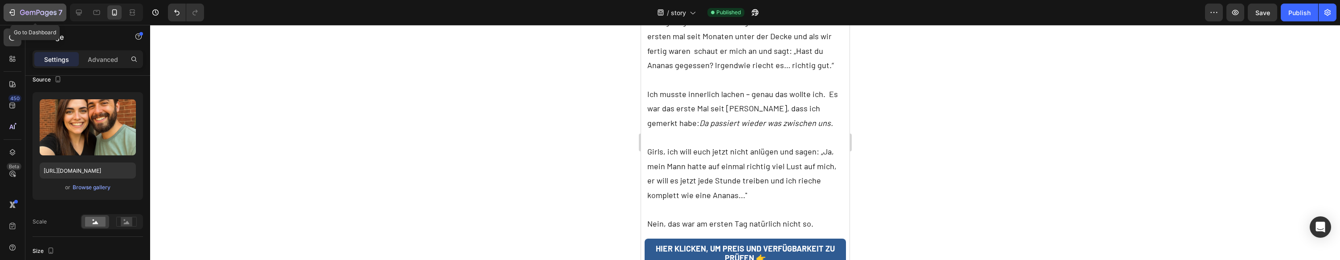
click at [19, 9] on div "7" at bounding box center [35, 12] width 55 height 11
